Goal: Complete application form

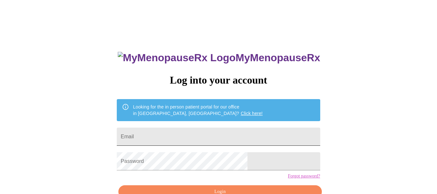
click at [197, 133] on input "Email" at bounding box center [218, 136] width 203 height 18
click at [208, 136] on input "Email" at bounding box center [218, 136] width 203 height 18
type input "[EMAIL_ADDRESS][DOMAIN_NAME]"
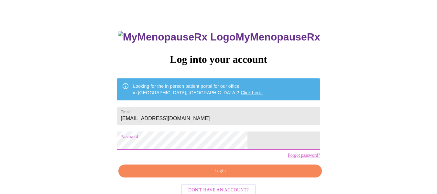
scroll to position [38, 0]
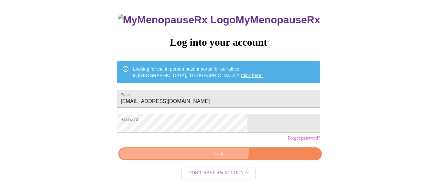
click at [213, 158] on span "Login" at bounding box center [220, 154] width 188 height 8
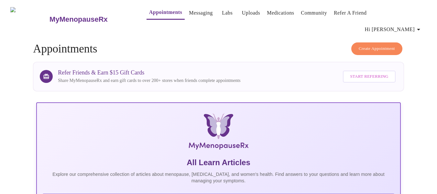
click at [193, 16] on link "Messaging" at bounding box center [201, 12] width 24 height 9
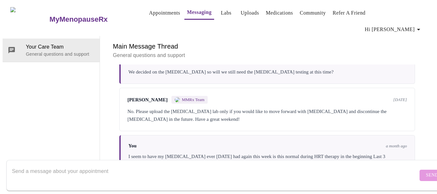
scroll to position [37, 0]
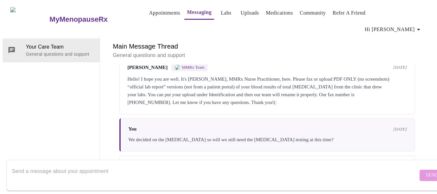
click at [183, 65] on span "MMRx Team" at bounding box center [193, 67] width 23 height 5
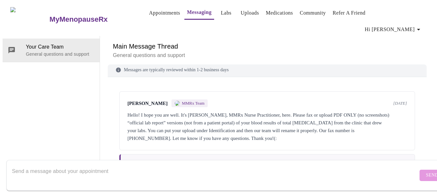
scroll to position [0, 0]
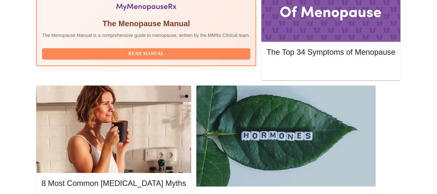
scroll to position [259, 0]
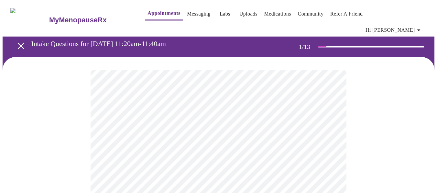
scroll to position [2, 0]
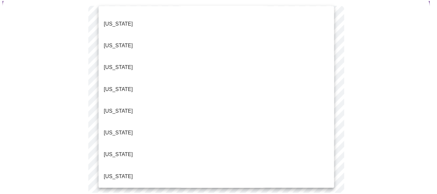
scroll to position [291, 0]
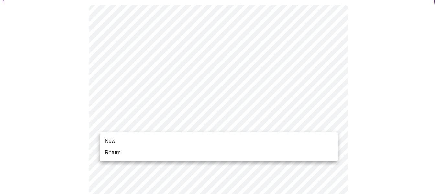
click at [266, 151] on li "Return" at bounding box center [219, 153] width 238 height 12
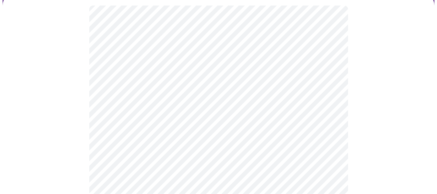
scroll to position [65, 0]
click at [287, 68] on body "MyMenopauseRx Appointments Messaging Labs Uploads Medications Community Refer a…" at bounding box center [219, 137] width 432 height 398
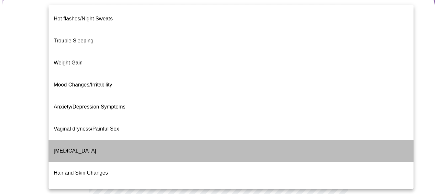
click at [282, 140] on li "[MEDICAL_DATA]" at bounding box center [231, 151] width 365 height 22
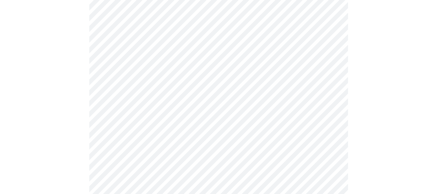
scroll to position [97, 0]
click at [276, 102] on body "MyMenopauseRx Appointments Messaging Labs Uploads Medications Community Refer a…" at bounding box center [219, 103] width 432 height 394
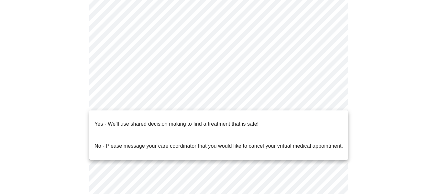
click at [274, 120] on li "Yes - We'll use shared decision making to find a treatment that is safe!" at bounding box center [218, 124] width 259 height 22
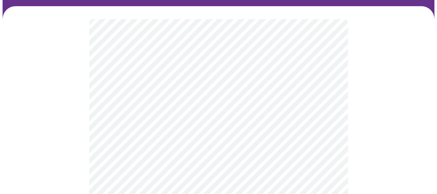
scroll to position [44, 0]
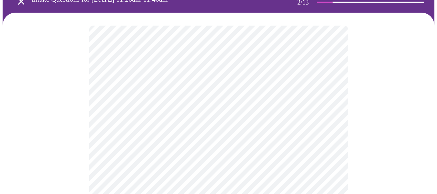
click at [181, 97] on body "MyMenopauseRx Appointments Messaging Labs Uploads Medications Community Refer a…" at bounding box center [219, 147] width 432 height 376
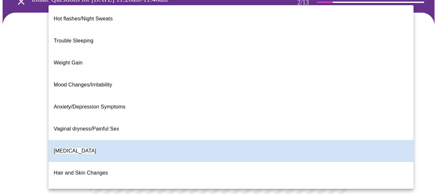
click at [180, 118] on li "Vaginal dryness/Painful Sex" at bounding box center [231, 129] width 365 height 22
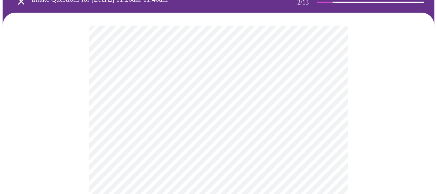
click at [248, 90] on body "MyMenopauseRx Appointments Messaging Labs Uploads Medications Community Refer a…" at bounding box center [219, 147] width 432 height 376
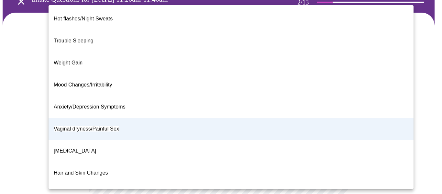
click at [223, 140] on li "[MEDICAL_DATA]" at bounding box center [231, 151] width 365 height 22
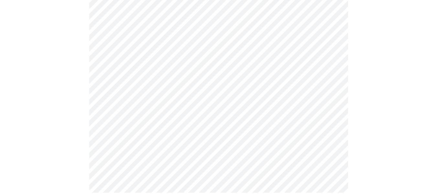
scroll to position [0, 0]
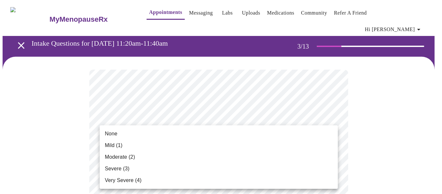
click at [369, 92] on div at bounding box center [221, 97] width 442 height 194
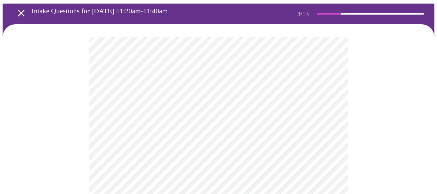
scroll to position [65, 0]
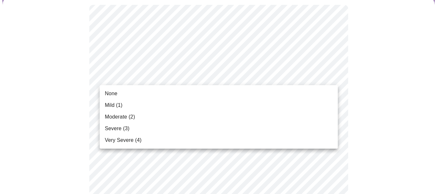
click at [436, 74] on div at bounding box center [221, 97] width 442 height 194
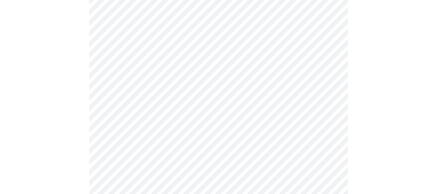
scroll to position [162, 0]
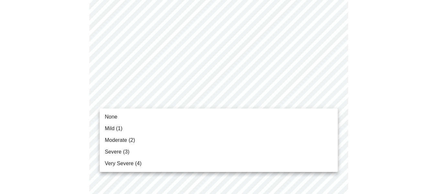
click at [273, 139] on li "Moderate (2)" at bounding box center [219, 140] width 238 height 12
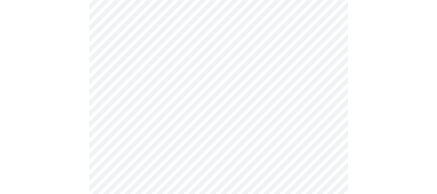
scroll to position [97, 0]
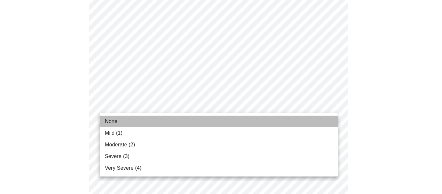
click at [278, 123] on li "None" at bounding box center [219, 122] width 238 height 12
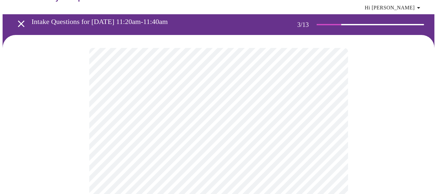
scroll to position [32, 0]
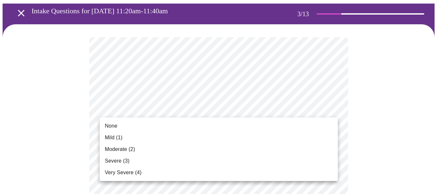
click at [403, 93] on div at bounding box center [221, 97] width 442 height 194
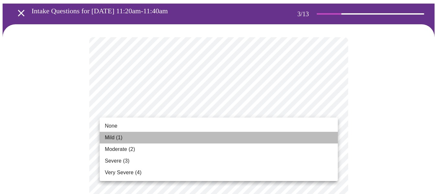
click at [277, 138] on li "Mild (1)" at bounding box center [219, 138] width 238 height 12
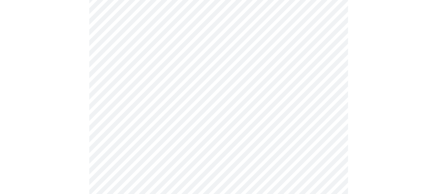
scroll to position [194, 0]
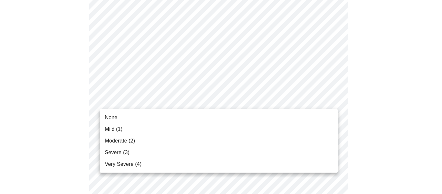
click at [270, 114] on li "None" at bounding box center [219, 118] width 238 height 12
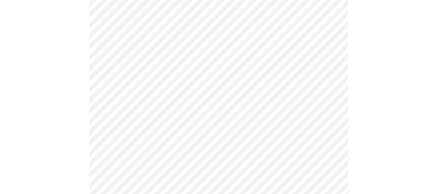
scroll to position [259, 0]
click at [290, 83] on body "MyMenopauseRx Appointments Messaging Labs Uploads Medications Community Refer a…" at bounding box center [219, 160] width 432 height 833
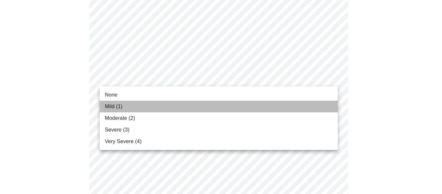
click at [271, 104] on li "Mild (1)" at bounding box center [219, 107] width 238 height 12
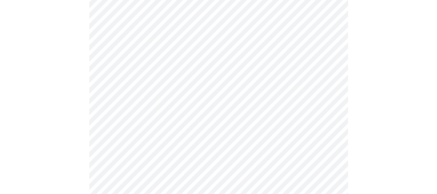
scroll to position [291, 0]
click at [248, 87] on body "MyMenopauseRx Appointments Messaging Labs Uploads Medications Community Refer a…" at bounding box center [219, 123] width 432 height 824
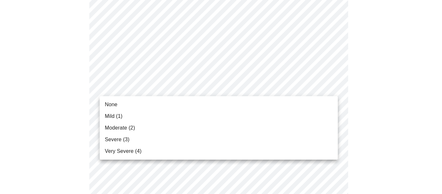
click at [247, 111] on li "Mild (1)" at bounding box center [219, 116] width 238 height 12
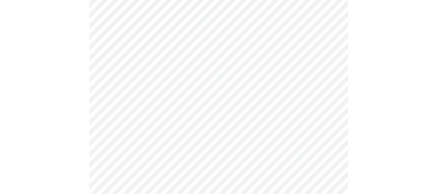
scroll to position [356, 0]
click at [308, 76] on body "MyMenopauseRx Appointments Messaging Labs Uploads Medications Community Refer a…" at bounding box center [219, 54] width 432 height 815
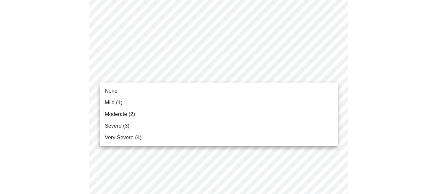
click at [298, 90] on li "None" at bounding box center [219, 91] width 238 height 12
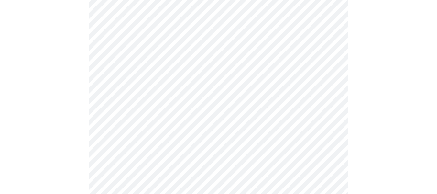
scroll to position [388, 0]
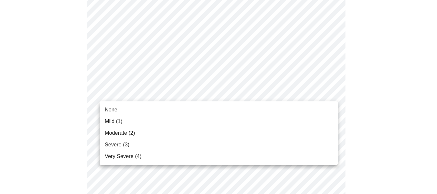
click at [286, 89] on body "MyMenopauseRx Appointments Messaging Labs Uploads Medications Community Refer a…" at bounding box center [219, 17] width 432 height 806
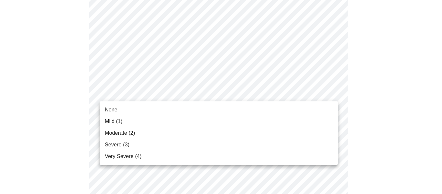
drag, startPoint x: 261, startPoint y: 140, endPoint x: 265, endPoint y: 134, distance: 7.2
click at [262, 140] on li "Severe (3)" at bounding box center [219, 145] width 238 height 12
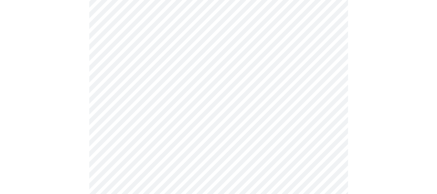
scroll to position [453, 0]
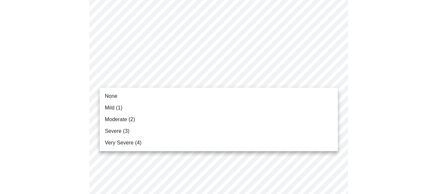
click at [268, 90] on ul "None Mild (1) Moderate (2) Severe (3) Very Severe (4)" at bounding box center [219, 119] width 238 height 63
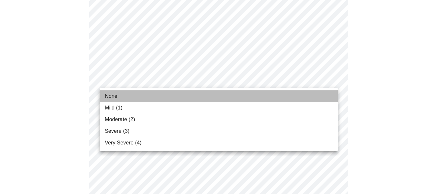
click at [266, 96] on li "None" at bounding box center [219, 96] width 238 height 12
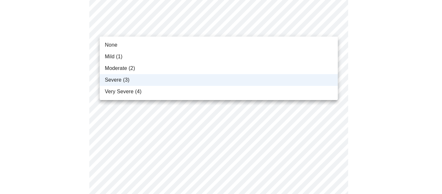
click at [402, 73] on div at bounding box center [221, 97] width 442 height 194
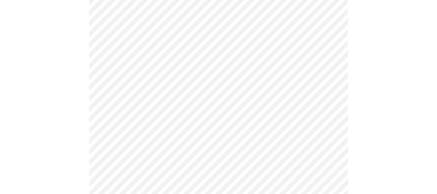
scroll to position [485, 0]
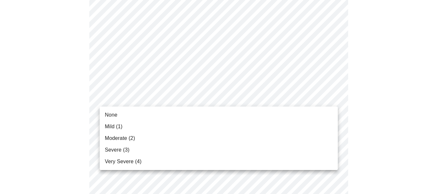
click at [275, 114] on li "None" at bounding box center [219, 115] width 238 height 12
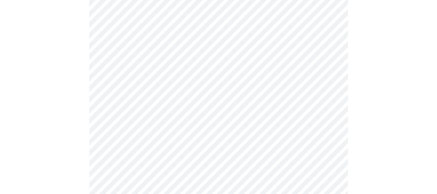
scroll to position [518, 0]
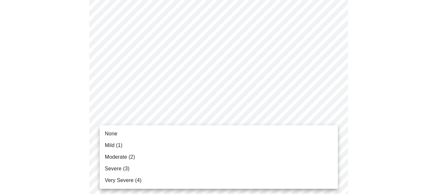
click at [276, 138] on li "None" at bounding box center [219, 134] width 238 height 12
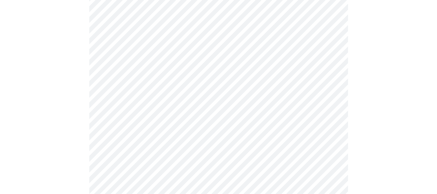
scroll to position [179, 0]
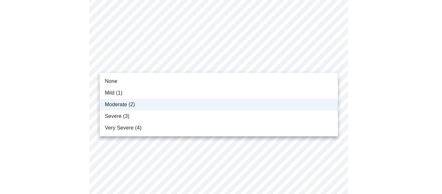
drag, startPoint x: 274, startPoint y: 131, endPoint x: 288, endPoint y: 60, distance: 72.3
click at [288, 60] on div at bounding box center [221, 97] width 442 height 194
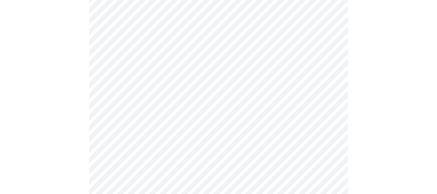
scroll to position [259, 0]
click at [213, 108] on body "MyMenopauseRx Appointments Messaging Labs Uploads Medications Community Refer a…" at bounding box center [219, 55] width 432 height 622
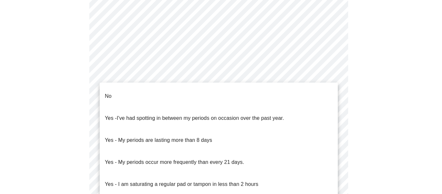
click at [305, 94] on li "No" at bounding box center [219, 96] width 238 height 22
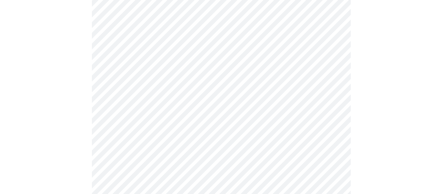
scroll to position [318, 0]
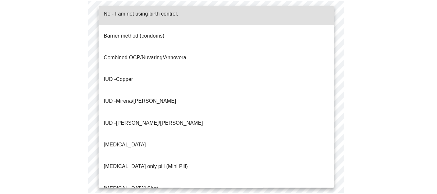
scroll to position [7, 0]
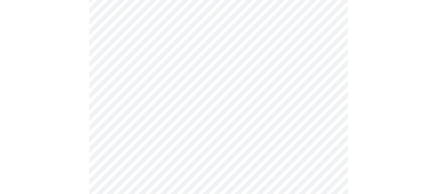
scroll to position [350, 0]
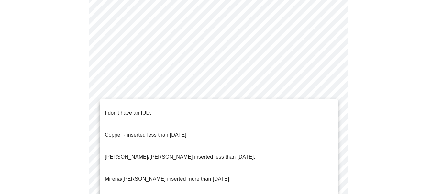
click at [265, 112] on li "I don't have an IUD." at bounding box center [219, 113] width 238 height 22
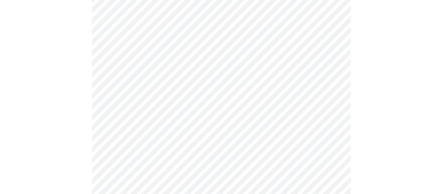
scroll to position [407, 0]
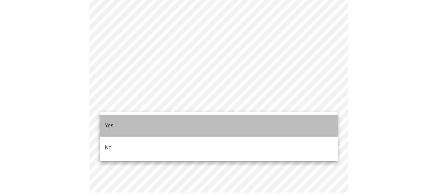
click at [265, 120] on li "Yes" at bounding box center [219, 126] width 238 height 22
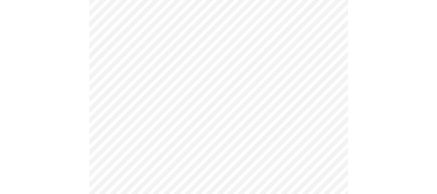
scroll to position [1715, 0]
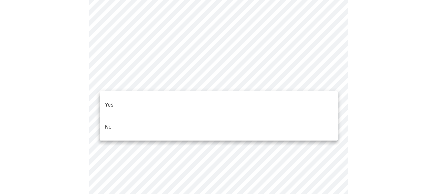
click at [292, 116] on li "No" at bounding box center [219, 127] width 238 height 22
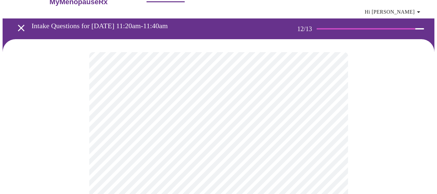
scroll to position [27, 0]
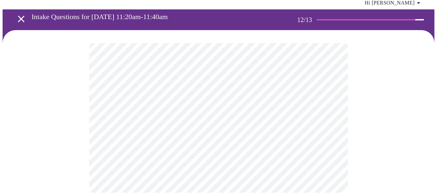
click at [309, 111] on body "MyMenopauseRx Appointments Messaging Labs Uploads Medications Community Refer a…" at bounding box center [219, 90] width 432 height 229
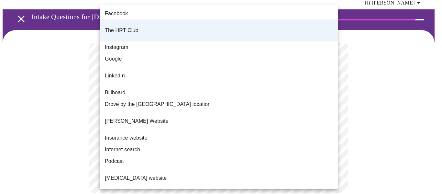
click at [413, 102] on div at bounding box center [221, 97] width 442 height 194
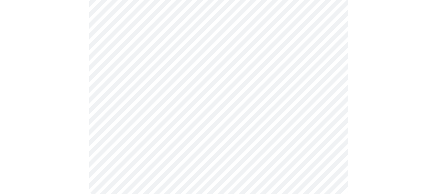
scroll to position [497, 0]
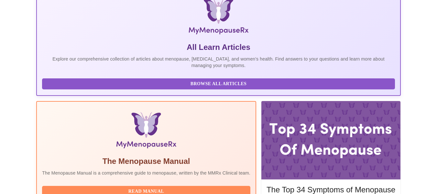
scroll to position [150, 0]
